Goal: Use online tool/utility: Utilize a website feature to perform a specific function

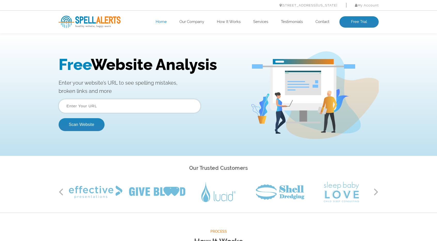
click at [149, 107] on input "text" at bounding box center [130, 106] width 142 height 14
type input "codeworkflow.co.uk"
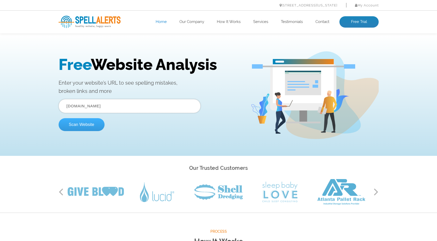
click at [85, 123] on button "Scan Website" at bounding box center [82, 124] width 46 height 13
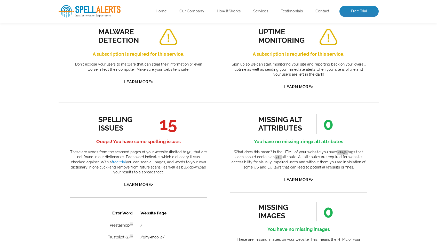
scroll to position [198, 0]
click at [138, 184] on link "Learn More >" at bounding box center [138, 184] width 29 height 5
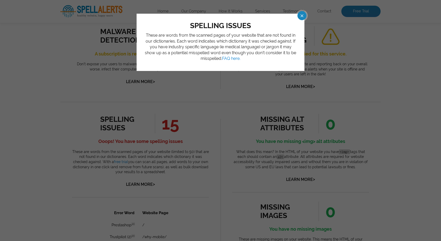
click at [131, 182] on div "spelling issues These are words from the scanned pages of your website that are…" at bounding box center [220, 120] width 441 height 241
